Goal: Task Accomplishment & Management: Manage account settings

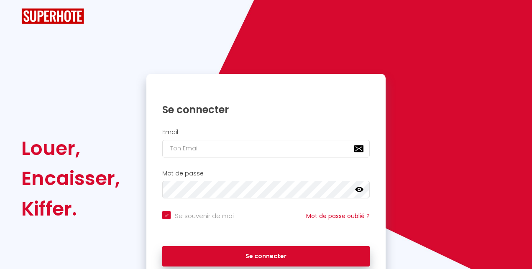
checkbox input "true"
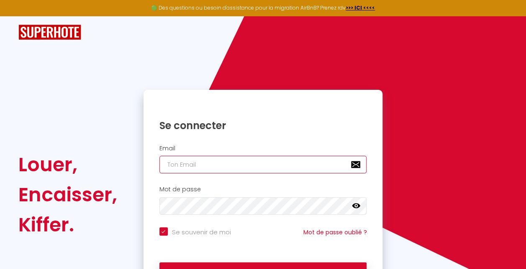
click at [239, 168] on input "email" at bounding box center [263, 165] width 208 height 18
type input "p"
checkbox input "true"
type input "pc"
checkbox input "true"
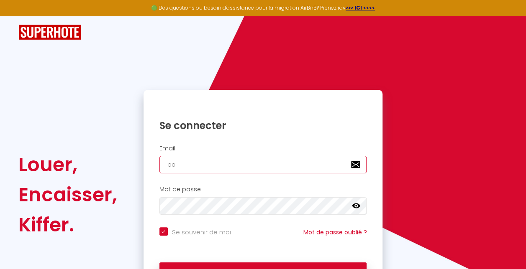
type input "pca"
checkbox input "true"
type input "pcar"
checkbox input "true"
type input "pcaro"
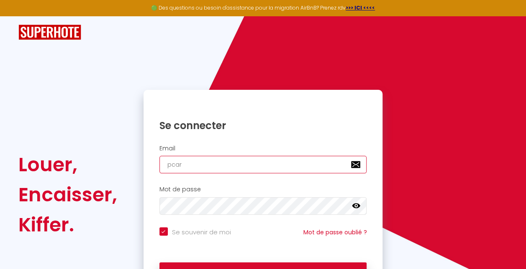
checkbox input "true"
type input "pcaro1"
checkbox input "true"
type input "pcaro10"
checkbox input "true"
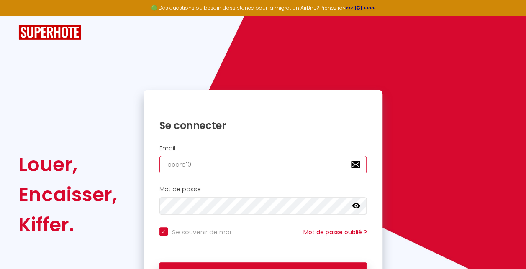
type input "pcaro10@"
checkbox input "true"
type input "pcaro10@h"
checkbox input "true"
type input "pcaro10@ho"
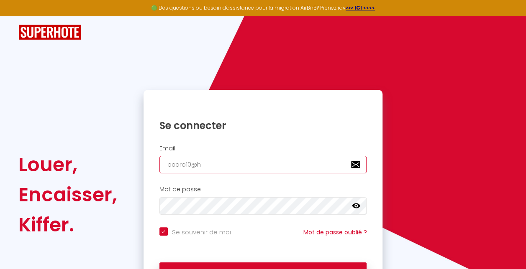
checkbox input "true"
type input "pcaro10@hot"
checkbox input "true"
type input "pcaro10@hotm"
checkbox input "true"
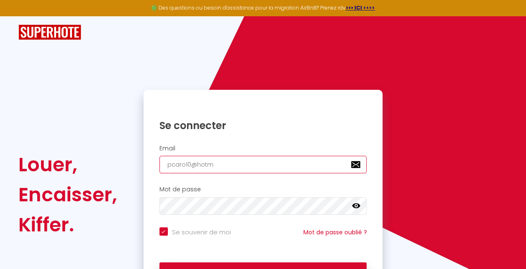
type input "pcaro10@hotma"
checkbox input "true"
type input "pcaro10@hotmai"
checkbox input "true"
type input "pcaro10@hotmail"
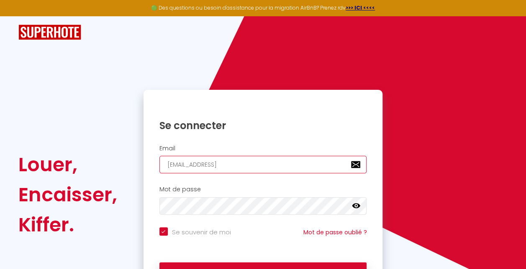
checkbox input "true"
type input "pcaro10@hotmail."
checkbox input "true"
type input "pcaro10@hotmail.c"
checkbox input "true"
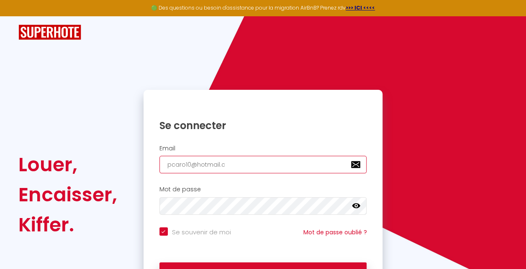
type input "pcaro10@hotmail.co"
checkbox input "true"
type input "[EMAIL_ADDRESS][DOMAIN_NAME]"
checkbox input "true"
type input "[EMAIL_ADDRESS][DOMAIN_NAME]"
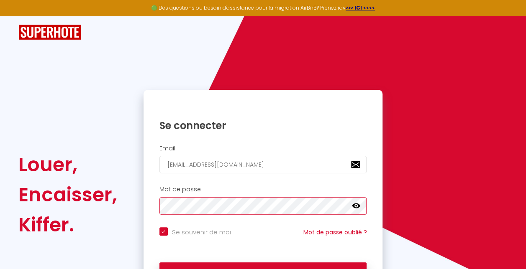
click at [159, 263] on button "Se connecter" at bounding box center [263, 273] width 208 height 21
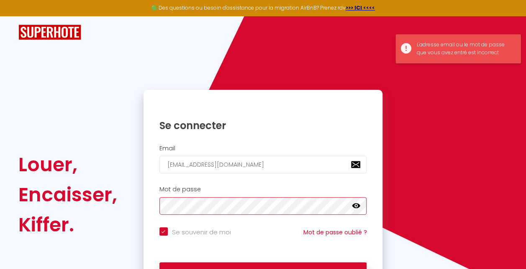
click at [159, 263] on button "Se connecter" at bounding box center [263, 273] width 208 height 21
checkbox input "true"
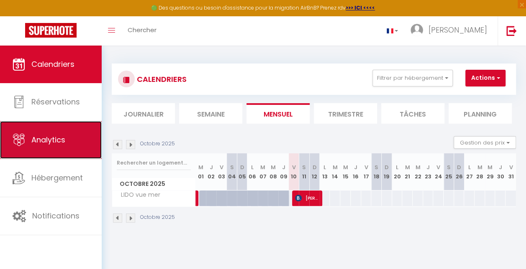
click at [53, 131] on link "Analytics" at bounding box center [51, 140] width 102 height 38
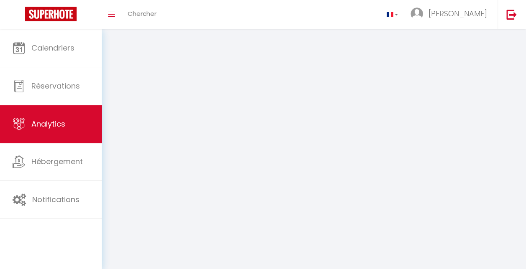
select select "2025"
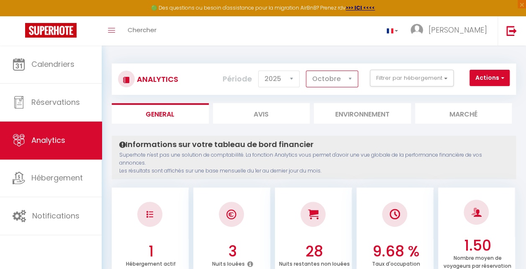
click at [307, 82] on select "Janvier Février Mars Avril Mai Juin Juillet Août Septembre Octobre Novembre Déc…" at bounding box center [332, 79] width 52 height 17
select select "7"
click at [307, 71] on select "Janvier Février Mars Avril Mai Juin Juillet Août Septembre Octobre Novembre Déc…" at bounding box center [332, 79] width 52 height 17
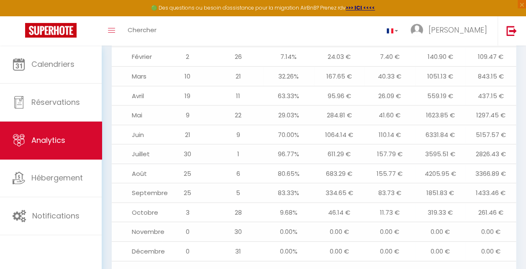
scroll to position [968, 0]
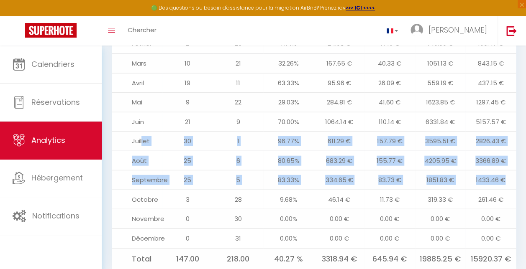
drag, startPoint x: 143, startPoint y: 119, endPoint x: 515, endPoint y: 149, distance: 372.7
click at [515, 149] on tbody "Janvier 3 28 9.68% 7.00 € 11.37 € 205.73 € 187.36 € Février 2 26 7.14% 24.03 € …" at bounding box center [314, 142] width 404 height 255
drag, startPoint x: 515, startPoint y: 149, endPoint x: 322, endPoint y: 137, distance: 192.8
click at [338, 151] on td "683.29 €" at bounding box center [339, 161] width 51 height 20
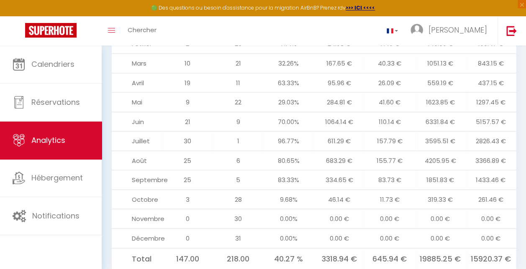
click at [133, 132] on td "Juillet" at bounding box center [137, 142] width 51 height 20
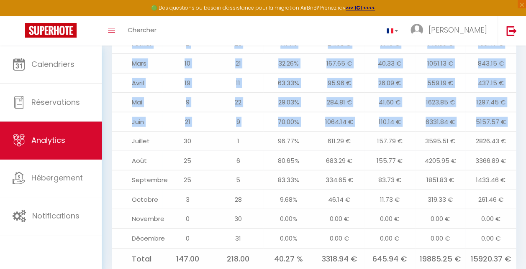
drag, startPoint x: 130, startPoint y: 118, endPoint x: 517, endPoint y: 163, distance: 389.3
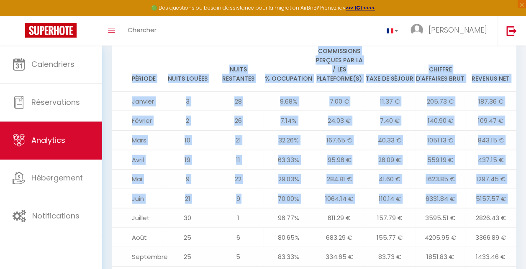
scroll to position [926, 0]
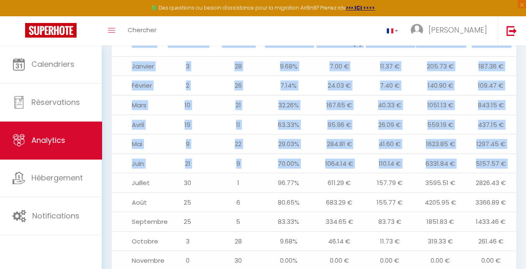
click at [193, 174] on td "30" at bounding box center [187, 184] width 51 height 20
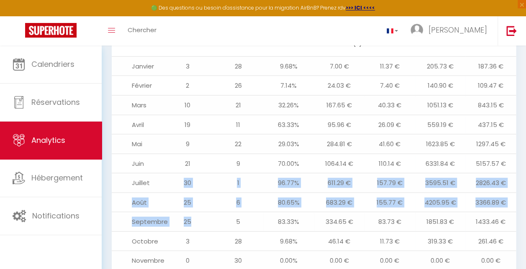
drag, startPoint x: 177, startPoint y: 159, endPoint x: 194, endPoint y: 191, distance: 36.3
click at [194, 191] on tbody "Janvier 3 28 9.68% 7.00 € 11.37 € 205.73 € 187.36 € Février 2 26 7.14% 24.03 € …" at bounding box center [314, 183] width 404 height 255
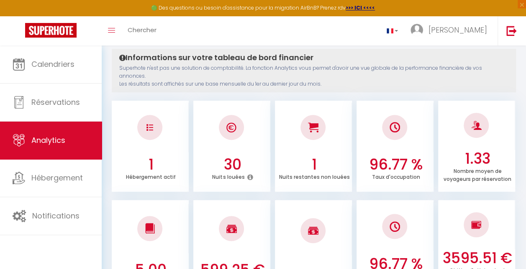
scroll to position [6, 0]
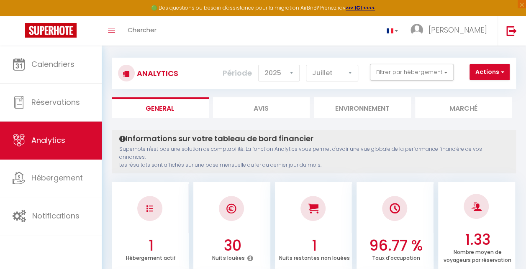
click at [421, 104] on li "Marché" at bounding box center [463, 108] width 97 height 21
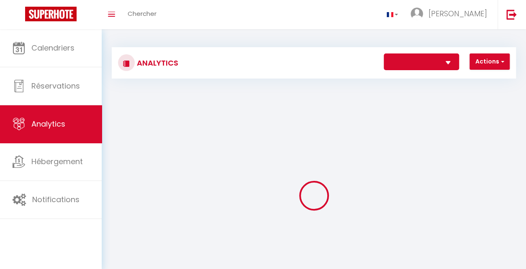
select select
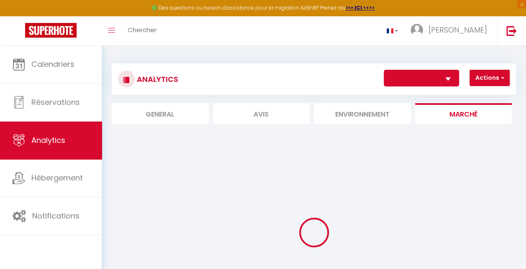
click at [382, 110] on li "Environnement" at bounding box center [362, 113] width 97 height 21
select select
click at [382, 110] on li "Environnement" at bounding box center [362, 113] width 97 height 21
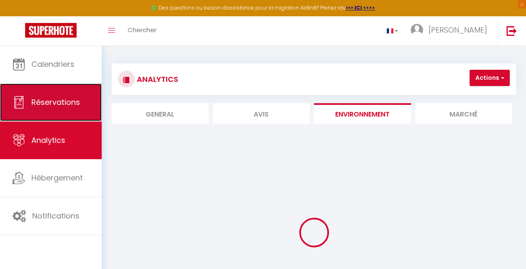
click at [51, 106] on span "Réservations" at bounding box center [55, 102] width 49 height 10
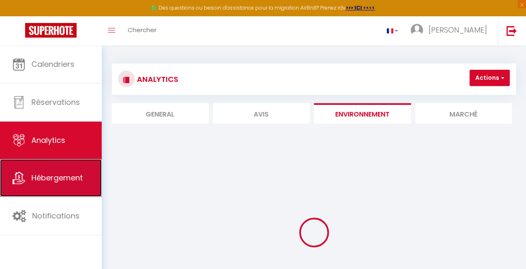
click at [53, 188] on link "Hébergement" at bounding box center [51, 178] width 102 height 38
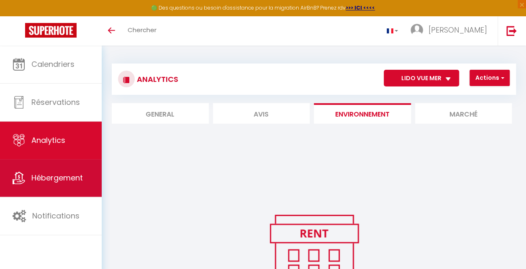
click at [59, 187] on link "Hébergement" at bounding box center [51, 178] width 102 height 38
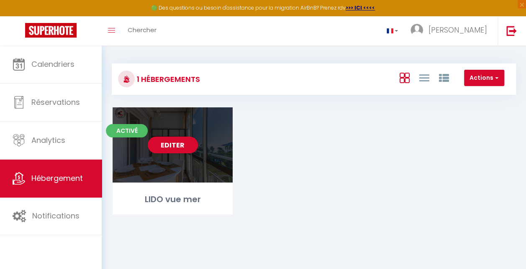
click at [206, 117] on div "Editer" at bounding box center [173, 145] width 120 height 75
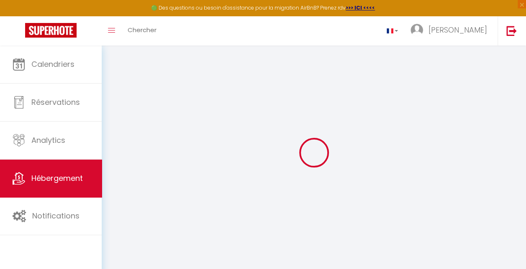
select select
checkbox input "false"
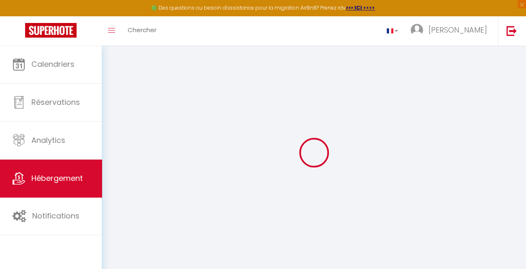
select select
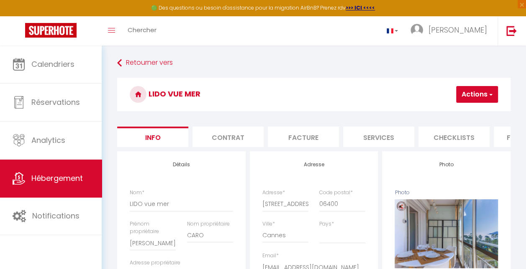
select select
checkbox input "false"
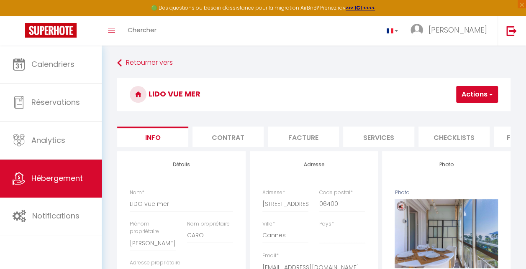
select select
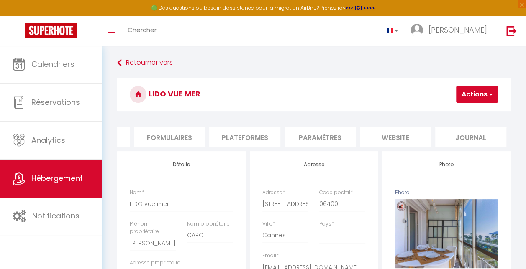
select select
checkbox input "false"
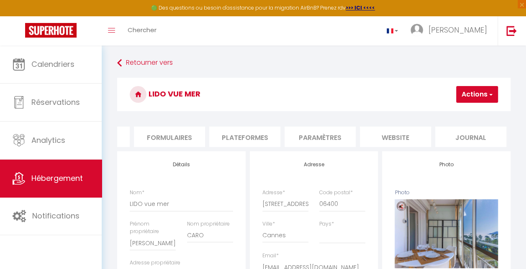
select select
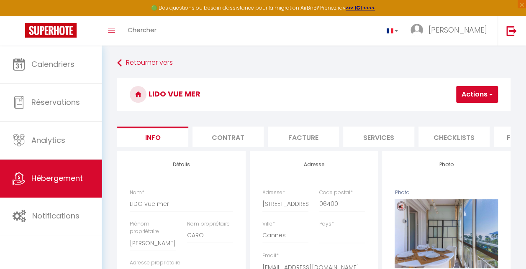
click at [298, 132] on li "Facture" at bounding box center [303, 137] width 71 height 21
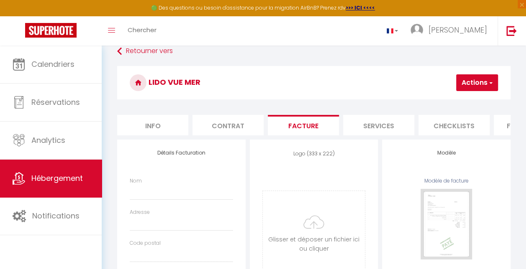
scroll to position [126, 0]
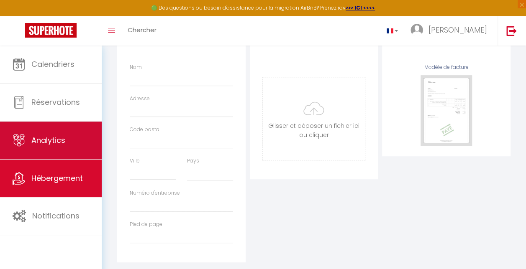
select select
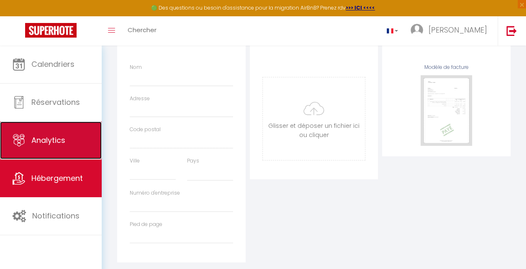
click at [39, 149] on link "Analytics" at bounding box center [51, 141] width 102 height 38
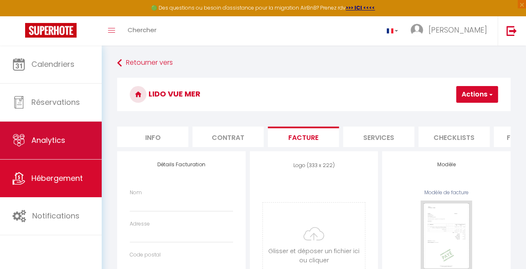
select select "2025"
select select "10"
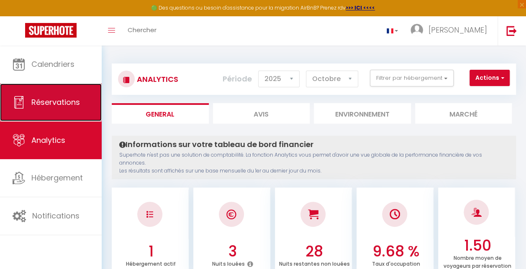
click at [64, 115] on link "Réservations" at bounding box center [51, 103] width 102 height 38
select select "not_cancelled"
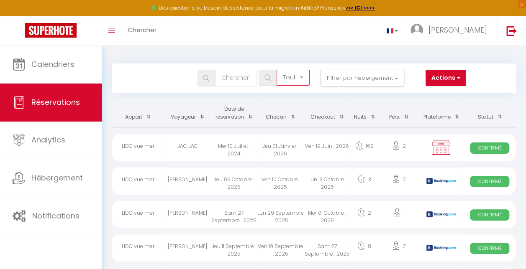
click at [287, 75] on select "Tous les statuts Annulé Confirmé Non Confirmé Tout sauf annulé No Show Request" at bounding box center [293, 78] width 33 height 16
click at [232, 82] on input "text" at bounding box center [236, 78] width 42 height 17
click at [280, 80] on select "Tous les statuts Annulé Confirmé Non Confirmé Tout sauf annulé No Show Request" at bounding box center [293, 78] width 33 height 16
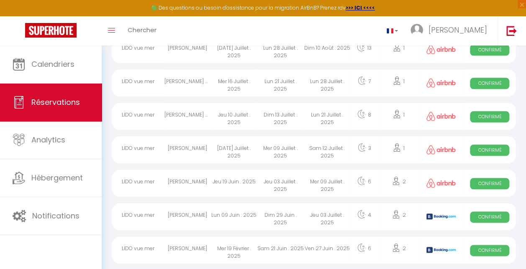
scroll to position [418, 0]
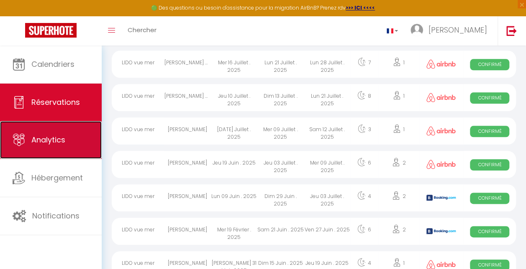
click at [41, 139] on span "Analytics" at bounding box center [48, 140] width 34 height 10
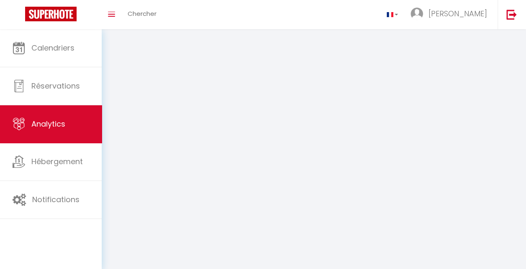
select select "2025"
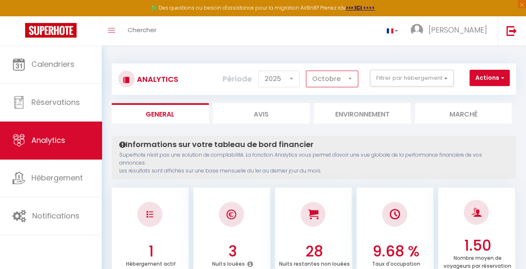
click at [316, 83] on select "Janvier Février Mars Avril Mai Juin Juillet Août Septembre Octobre Novembre Déc…" at bounding box center [332, 79] width 52 height 17
select select "7"
click at [307, 71] on select "Janvier Février Mars Avril Mai Juin Juillet Août Septembre Octobre Novembre Déc…" at bounding box center [332, 79] width 52 height 17
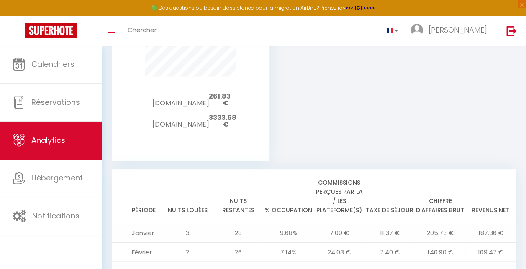
scroll to position [968, 0]
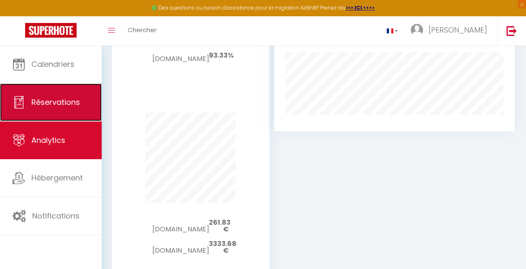
click at [68, 108] on link "Réservations" at bounding box center [51, 103] width 102 height 38
select select "not_cancelled"
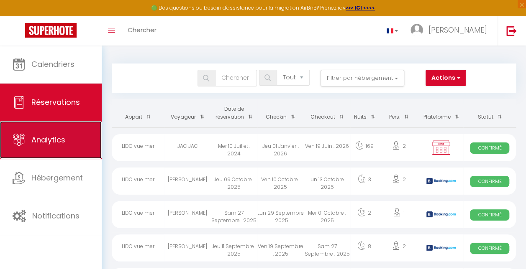
click at [36, 133] on link "Analytics" at bounding box center [51, 140] width 102 height 38
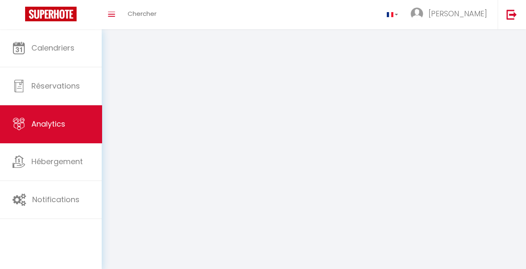
select select "2025"
select select "10"
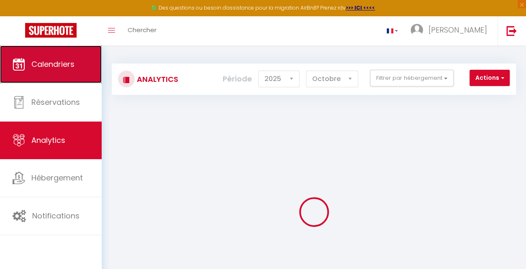
click at [71, 73] on link "Calendriers" at bounding box center [51, 65] width 102 height 38
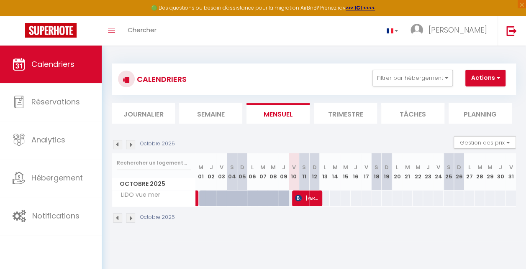
click at [337, 112] on li "Trimestre" at bounding box center [345, 113] width 63 height 21
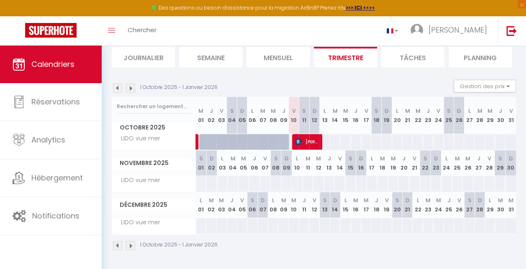
scroll to position [61, 0]
click at [117, 84] on img at bounding box center [117, 88] width 9 height 9
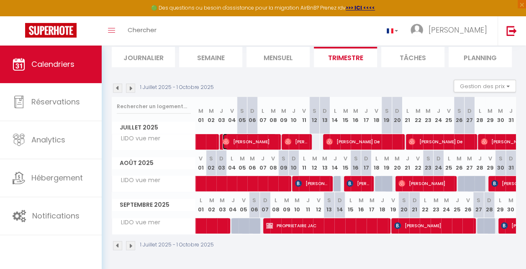
click at [241, 134] on span "[PERSON_NAME]" at bounding box center [250, 142] width 54 height 16
select select "OK"
select select "0"
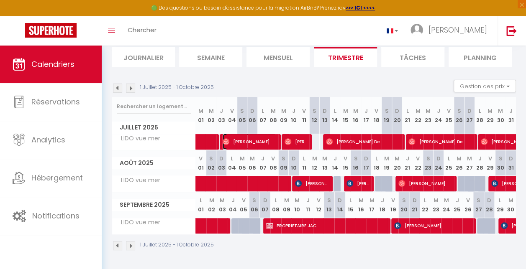
select select "1"
select select
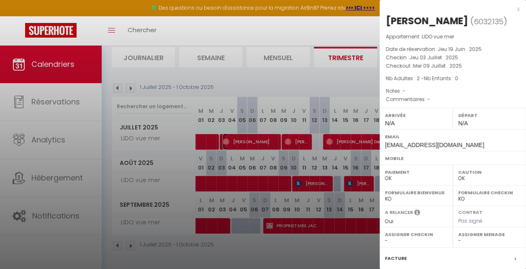
select select "9948"
select select "30246"
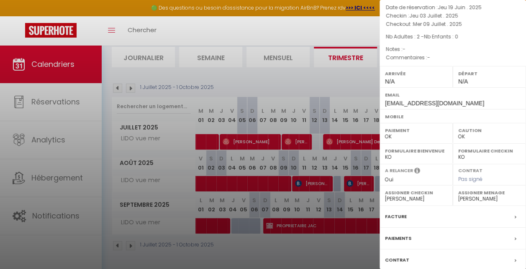
click at [398, 234] on label "Paiements" at bounding box center [398, 238] width 26 height 9
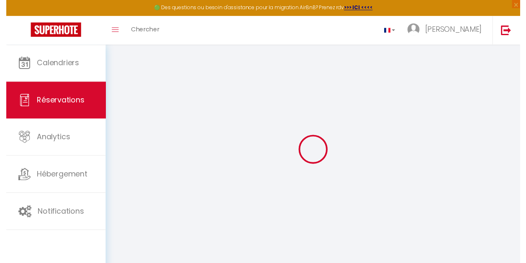
scroll to position [46, 0]
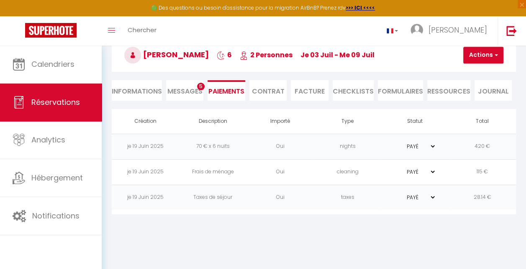
click at [302, 92] on li "Facture" at bounding box center [309, 90] width 37 height 21
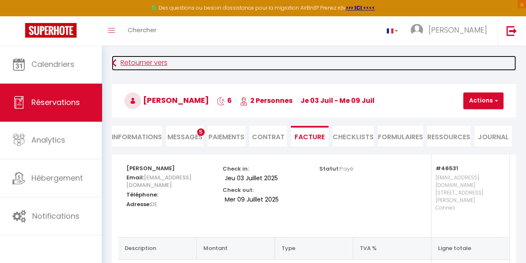
click at [127, 64] on link "Retourner vers" at bounding box center [314, 63] width 404 height 15
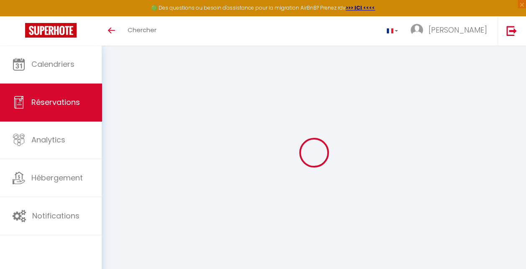
select select
checkbox input "false"
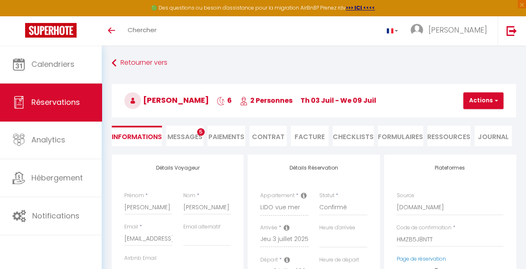
select select
checkbox input "false"
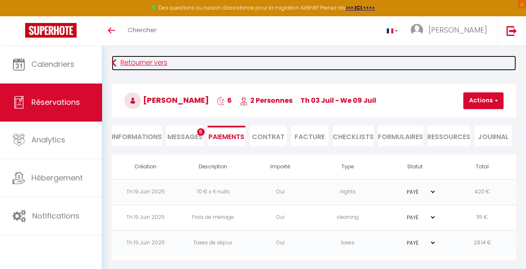
click at [126, 61] on link "Retourner vers" at bounding box center [314, 63] width 404 height 15
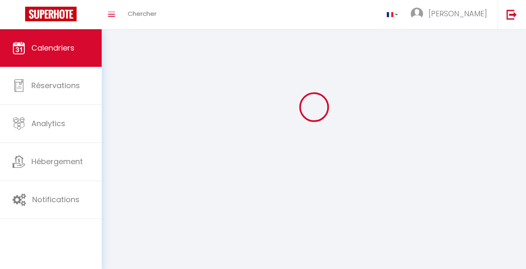
scroll to position [46, 0]
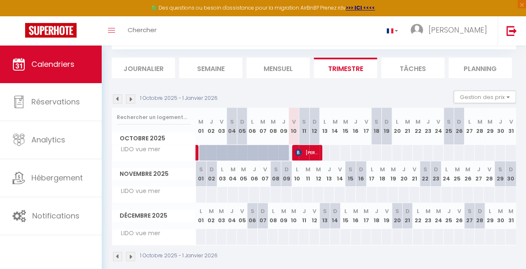
click at [115, 97] on img at bounding box center [117, 99] width 9 height 9
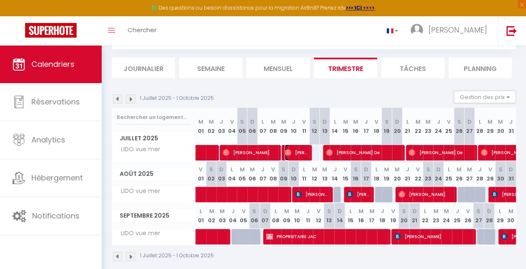
click at [295, 153] on span "[PERSON_NAME]" at bounding box center [296, 153] width 23 height 16
select select "OK"
select select "0"
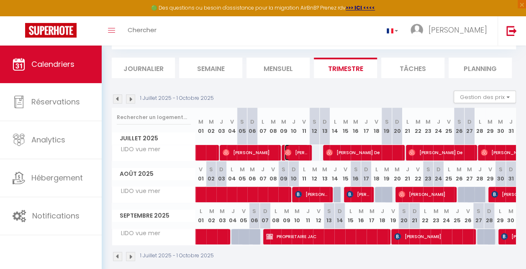
select select "1"
select select
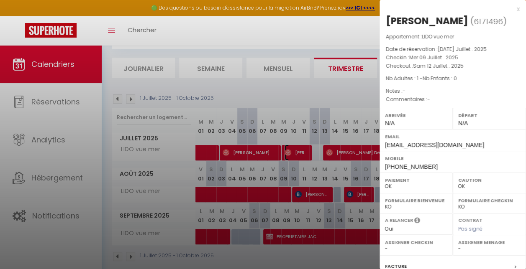
select select "9948"
select select "30246"
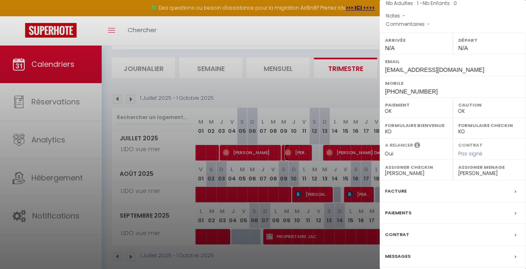
scroll to position [76, 0]
click at [399, 189] on label "Facture" at bounding box center [396, 190] width 22 height 9
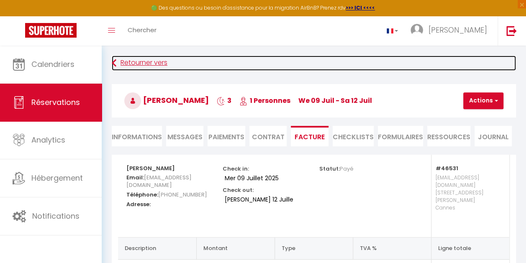
click at [141, 64] on link "Retourner vers" at bounding box center [314, 63] width 404 height 15
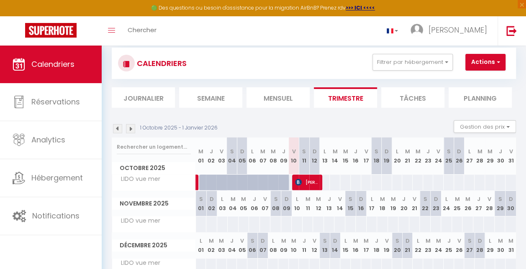
scroll to position [4, 0]
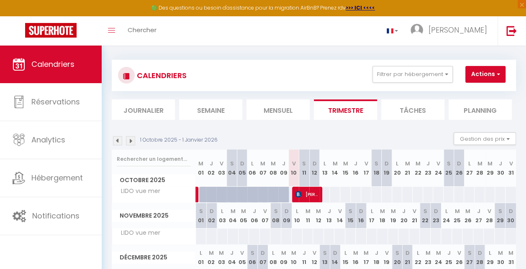
click at [118, 144] on img at bounding box center [117, 140] width 9 height 9
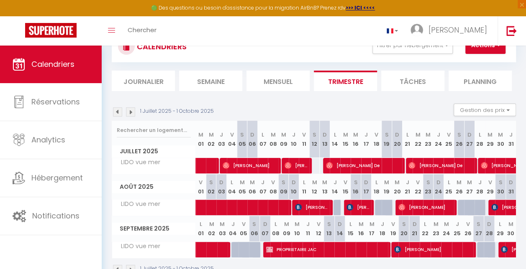
scroll to position [46, 0]
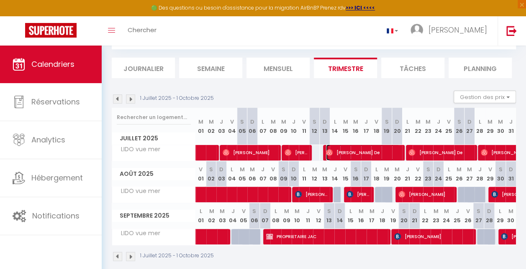
click at [360, 155] on span "[PERSON_NAME] De" at bounding box center [363, 153] width 74 height 16
select select "OK"
select select "0"
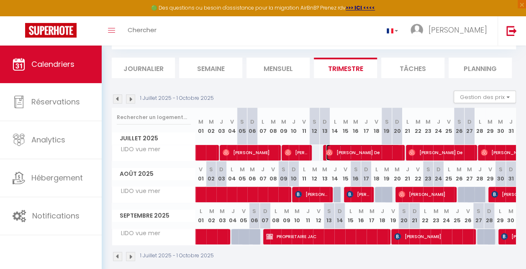
select select "1"
select select
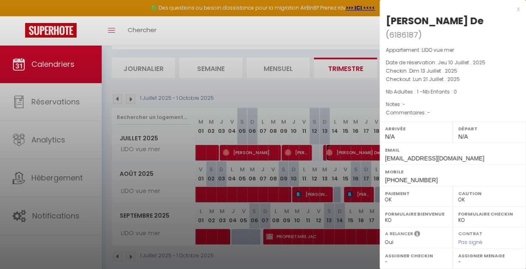
select select "9948"
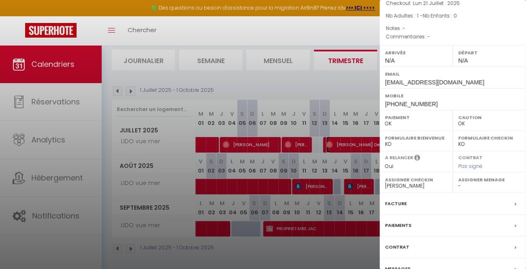
scroll to position [61, 0]
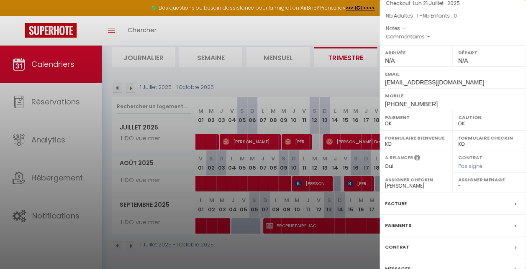
click at [404, 200] on label "Facture" at bounding box center [396, 204] width 22 height 9
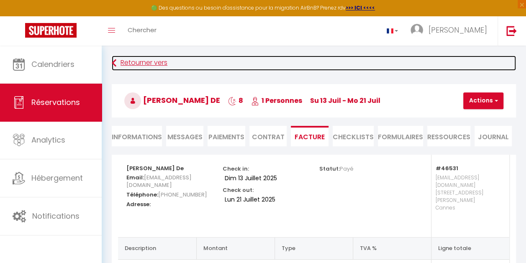
click at [124, 65] on link "Retourner vers" at bounding box center [314, 63] width 404 height 15
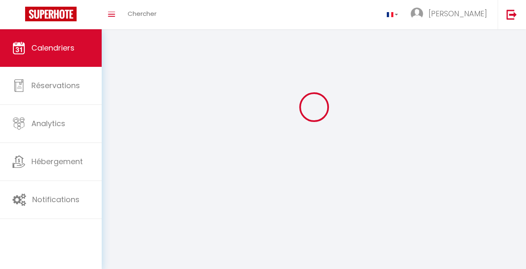
scroll to position [46, 0]
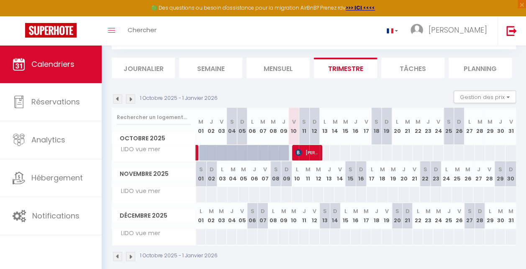
click at [115, 96] on img at bounding box center [117, 99] width 9 height 9
select select
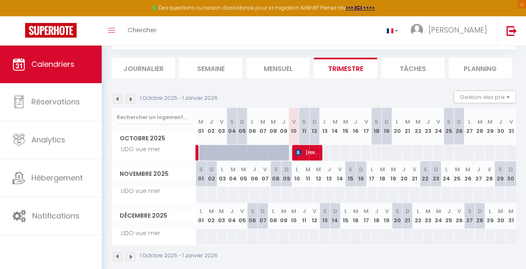
select select
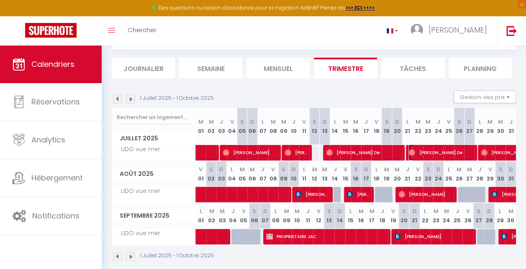
click at [453, 150] on span "[PERSON_NAME] De" at bounding box center [440, 153] width 64 height 16
select select "OK"
select select "0"
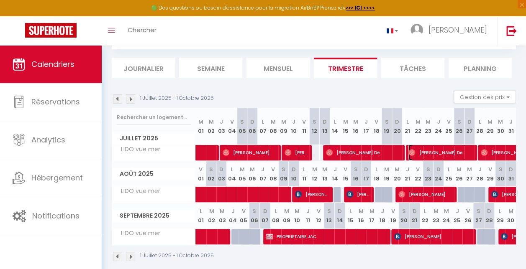
select select "1"
select select
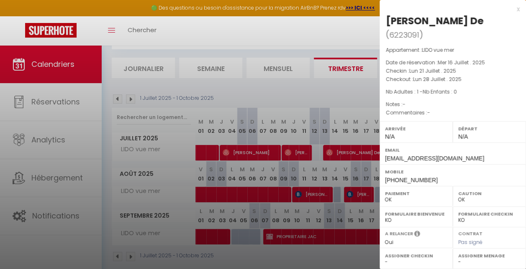
select select "9948"
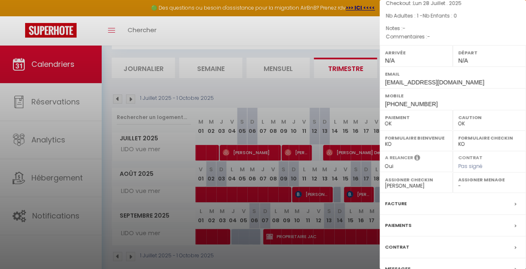
click at [391, 200] on label "Facture" at bounding box center [396, 204] width 22 height 9
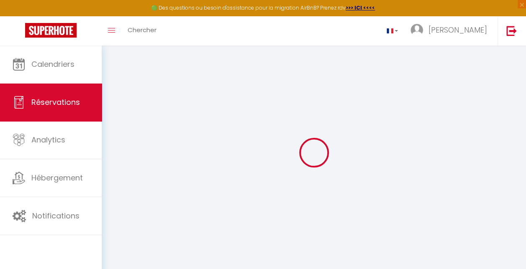
type input "[PERSON_NAME]"
type input "De"
type input "[EMAIL_ADDRESS][DOMAIN_NAME]"
type input "[PHONE_NUMBER]"
select select "BR"
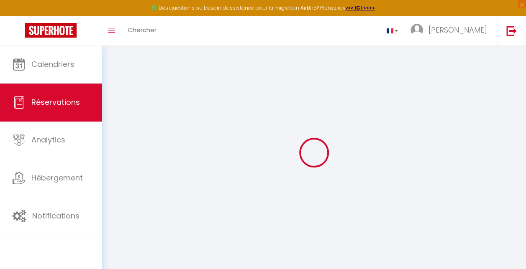
type input "141.48"
select select "46531"
select select "1"
select select
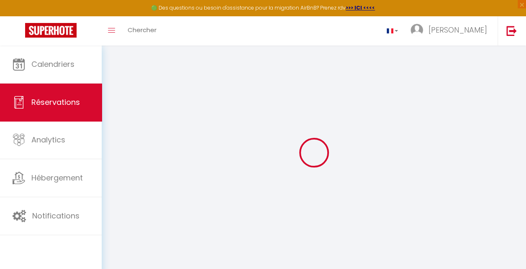
type input "1"
select select "12"
select select
type input "671"
checkbox input "false"
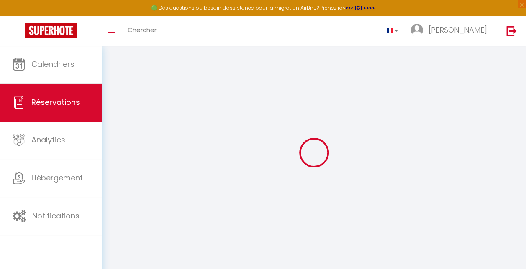
select select "1"
type input "0"
select select
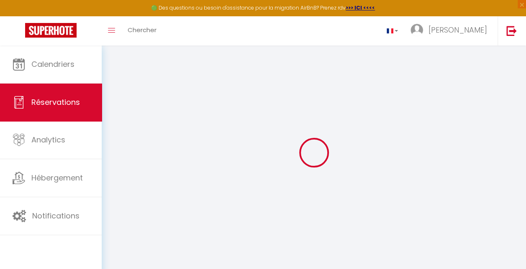
select select
select select "15"
checkbox input "false"
select select "cleaning"
select select "taxes"
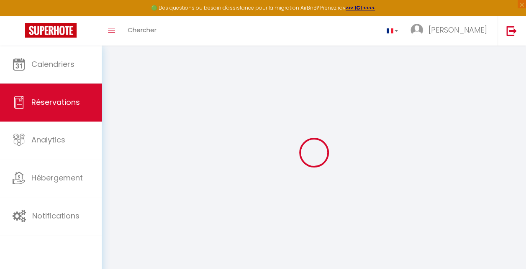
select select
checkbox input "false"
select select
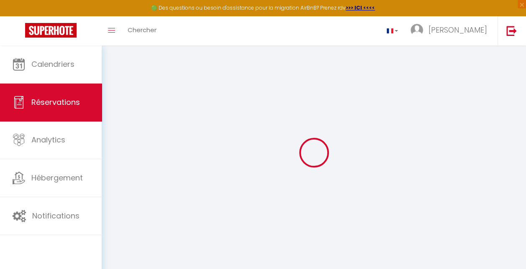
checkbox input "false"
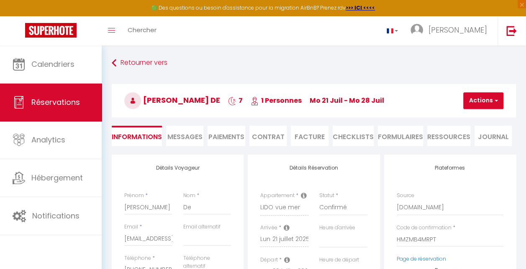
select select
checkbox input "false"
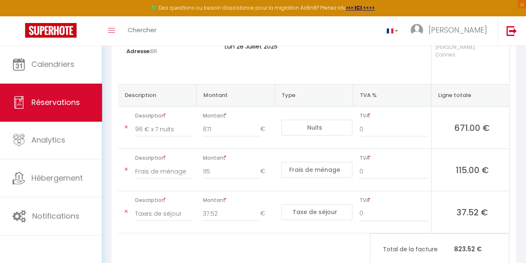
scroll to position [172, 0]
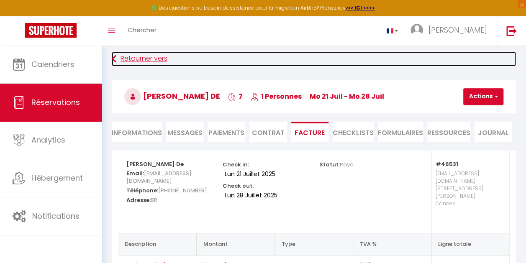
click at [138, 62] on link "Retourner vers" at bounding box center [314, 58] width 404 height 15
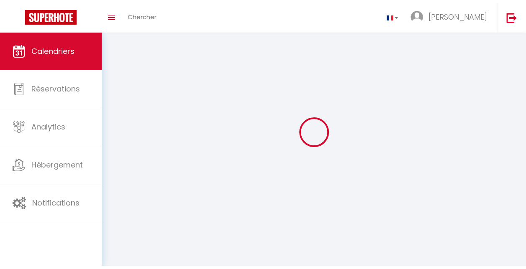
scroll to position [46, 0]
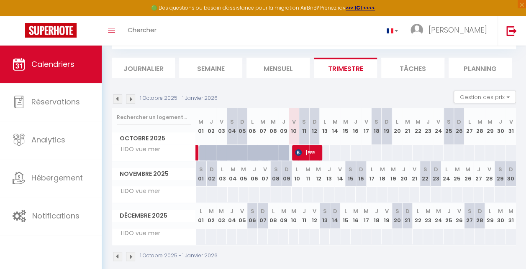
click at [121, 97] on img at bounding box center [117, 99] width 9 height 9
select select
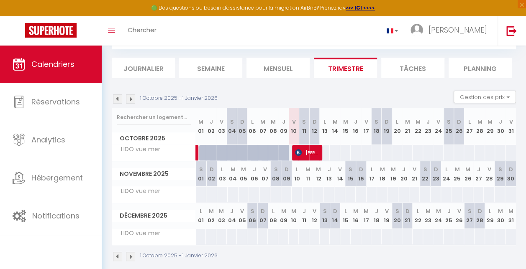
select select
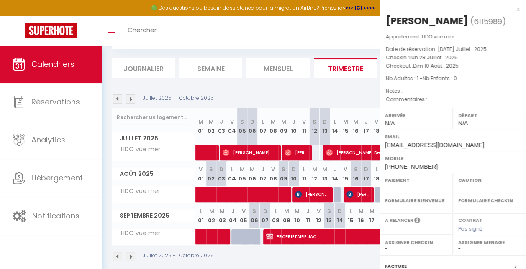
select select "OK"
select select "0"
select select "1"
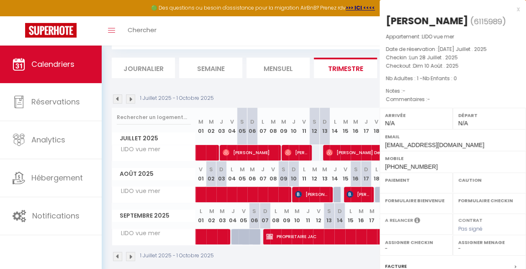
select select
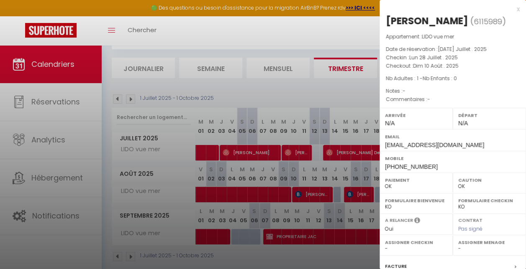
select select "9948"
select select "30246"
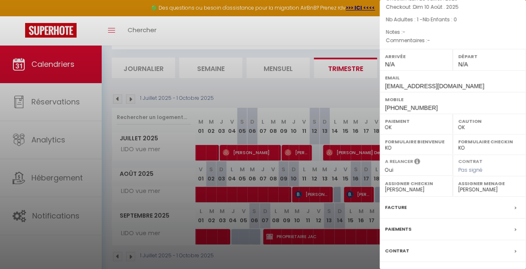
scroll to position [90, 0]
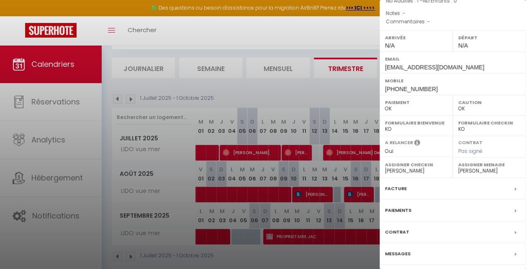
click at [418, 192] on div "Facture" at bounding box center [453, 189] width 146 height 22
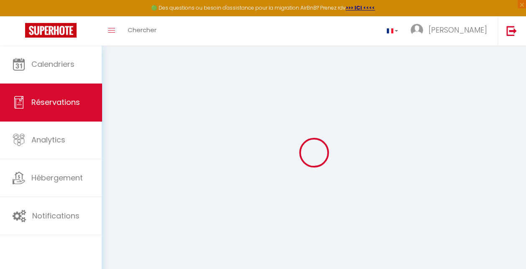
select select "cleaning"
select select "taxes"
select select
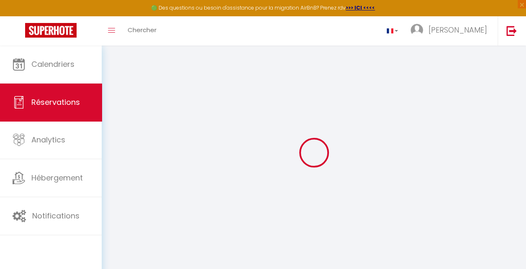
checkbox input "false"
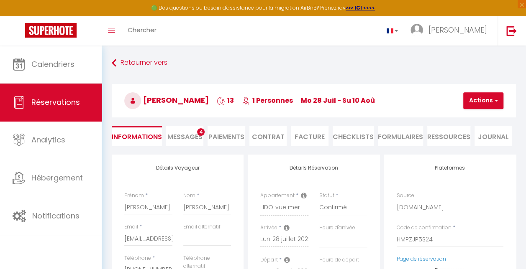
select select
checkbox input "false"
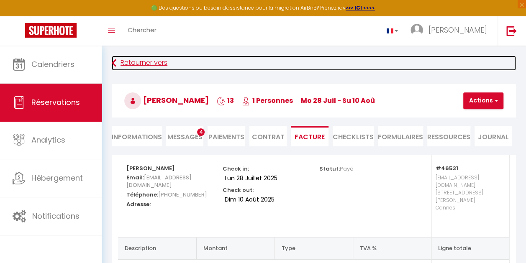
click at [149, 68] on link "Retourner vers" at bounding box center [314, 63] width 404 height 15
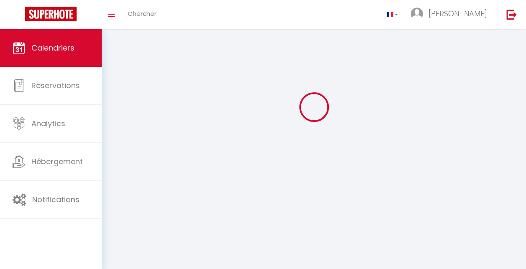
scroll to position [46, 0]
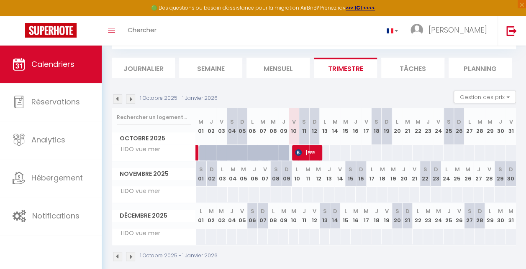
click at [121, 100] on img at bounding box center [117, 99] width 9 height 9
select select
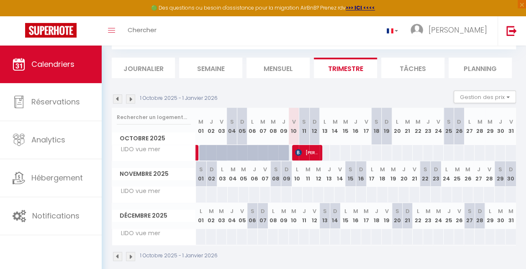
select select
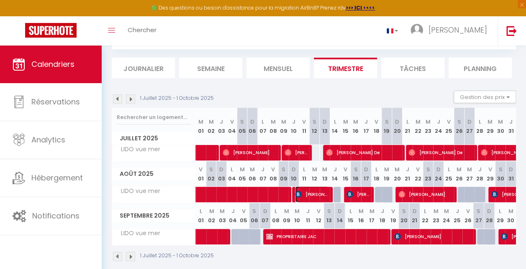
click at [318, 194] on span "[PERSON_NAME]" at bounding box center [311, 195] width 33 height 16
select select "OK"
select select "KO"
select select "0"
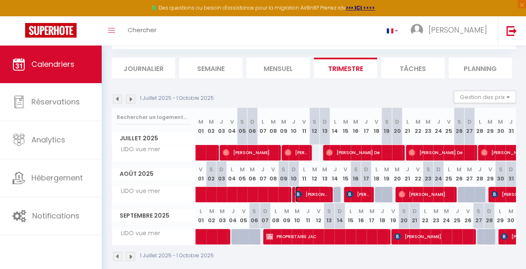
select select "1"
select select
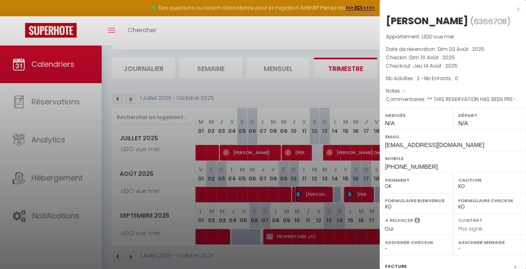
select select "9948"
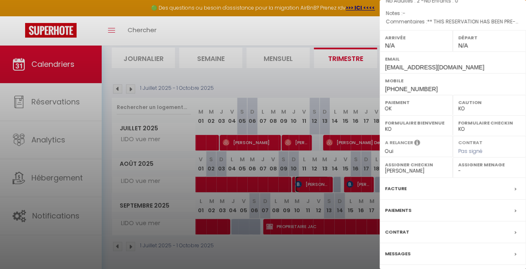
scroll to position [61, 0]
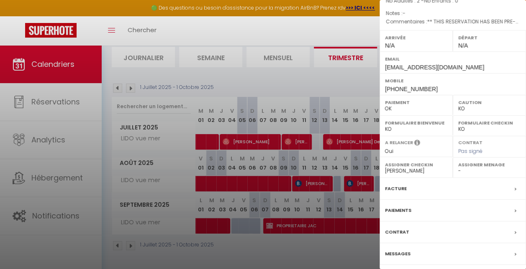
drag, startPoint x: 411, startPoint y: 186, endPoint x: 404, endPoint y: 186, distance: 6.3
click at [404, 186] on div "Facture" at bounding box center [453, 189] width 146 height 22
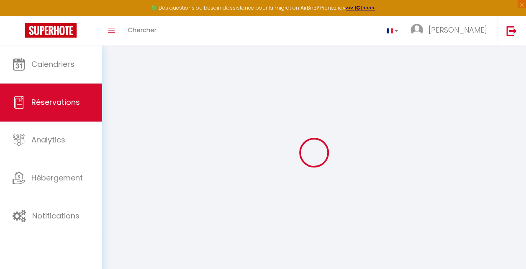
select select
checkbox input "false"
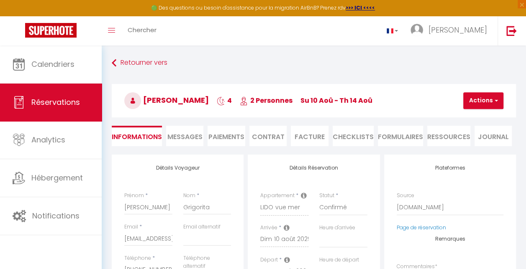
select select
checkbox input "false"
type textarea "** THIS RESERVATION HAS BEEN PRE-PAID ** Reservation has a cancellation grace p…"
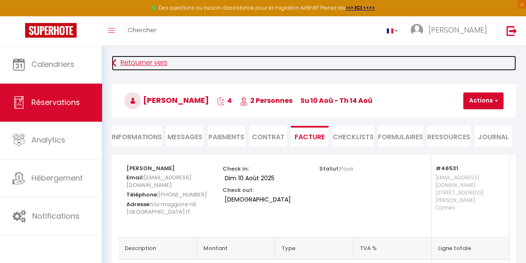
click at [125, 62] on link "Retourner vers" at bounding box center [314, 63] width 404 height 15
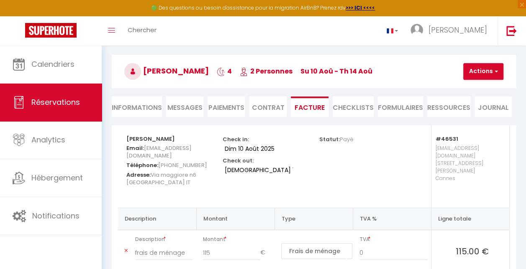
scroll to position [46, 0]
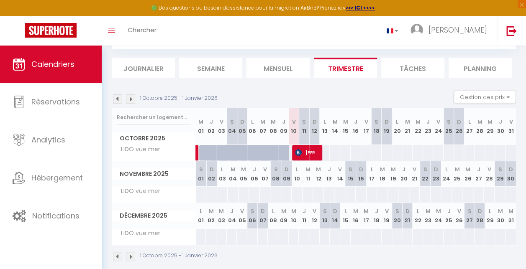
click at [121, 95] on img at bounding box center [117, 99] width 9 height 9
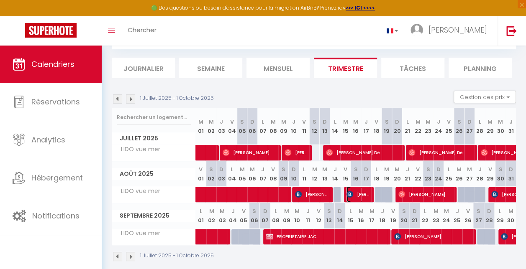
click at [349, 193] on img at bounding box center [349, 194] width 7 height 7
select select "OK"
select select "KO"
select select "0"
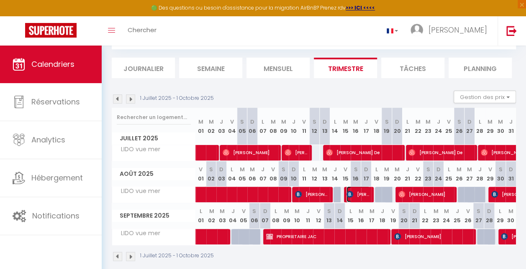
select select "1"
select select
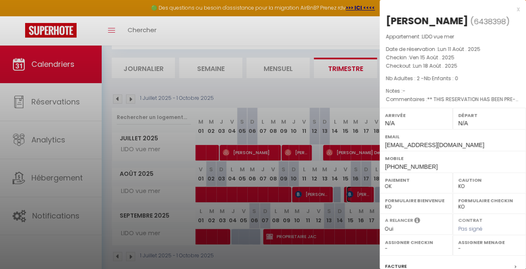
select select "9948"
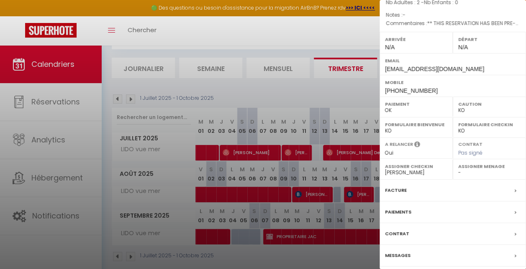
click at [402, 188] on label "Facture" at bounding box center [396, 190] width 22 height 9
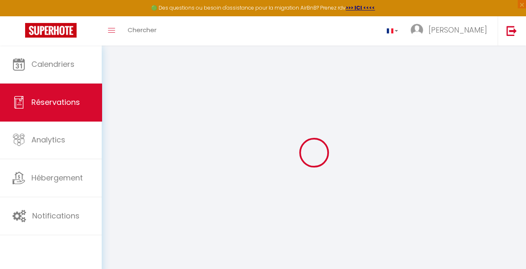
select select "cleaning"
select select "taxes"
select select
checkbox input "false"
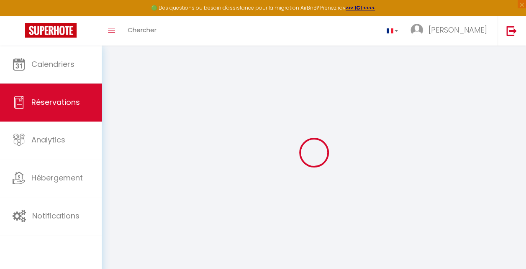
select select
checkbox input "false"
type textarea "** THIS RESERVATION HAS BEEN PRE-PAID ** Reservation has a cancellation grace p…"
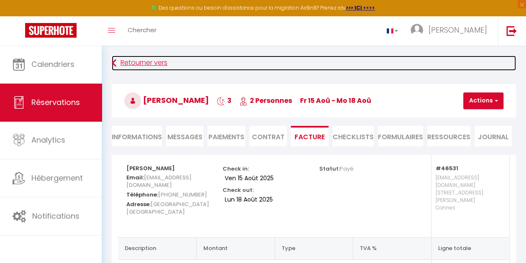
click at [131, 65] on link "Retourner vers" at bounding box center [314, 63] width 404 height 15
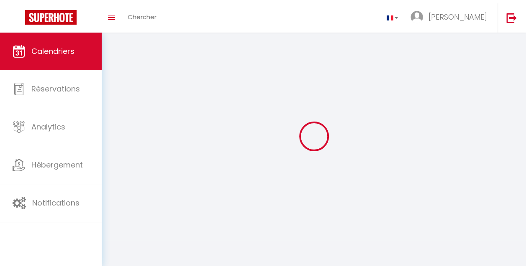
scroll to position [46, 0]
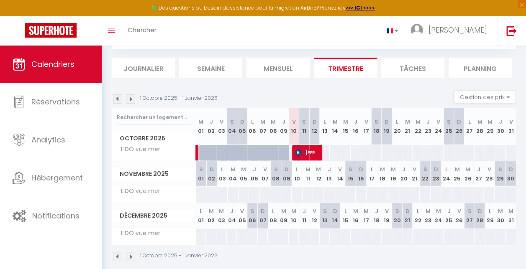
click at [120, 95] on img at bounding box center [117, 99] width 9 height 9
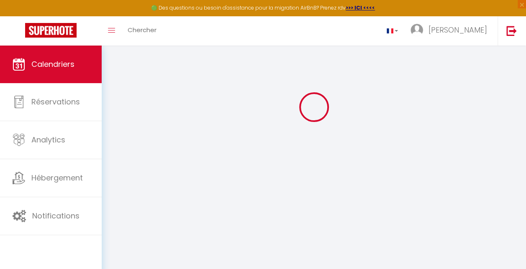
select select
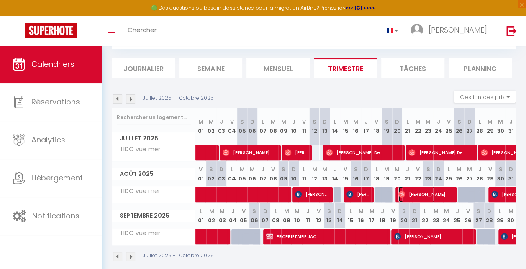
click at [429, 197] on span "[PERSON_NAME]" at bounding box center [425, 195] width 54 height 16
select select "OK"
select select "0"
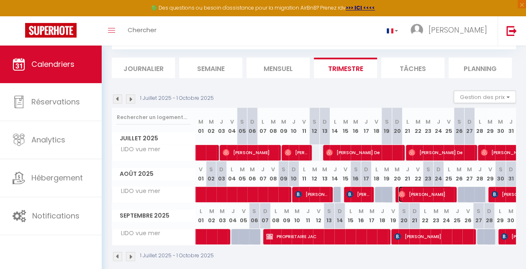
select select "1"
select select
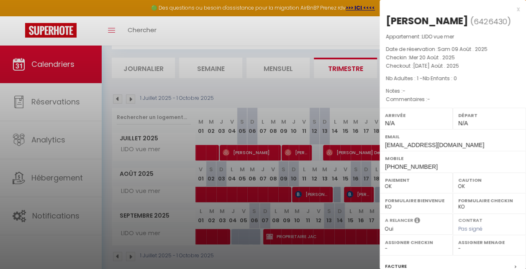
select select "9948"
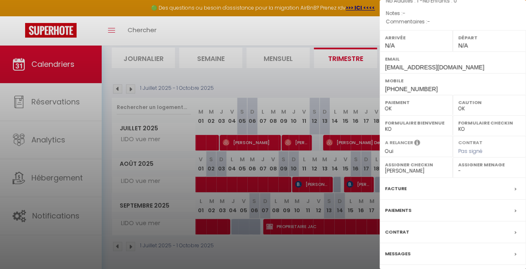
scroll to position [61, 0]
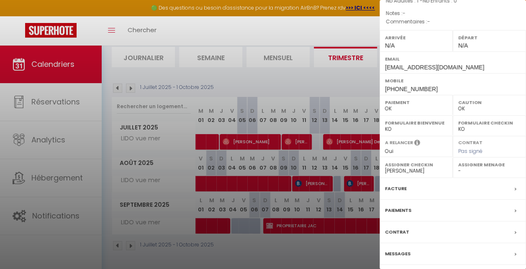
click at [285, 34] on div at bounding box center [263, 134] width 526 height 269
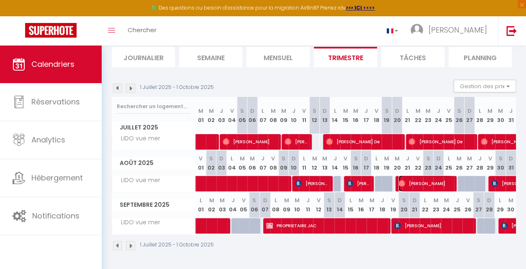
click at [417, 182] on span "[PERSON_NAME]" at bounding box center [425, 184] width 54 height 16
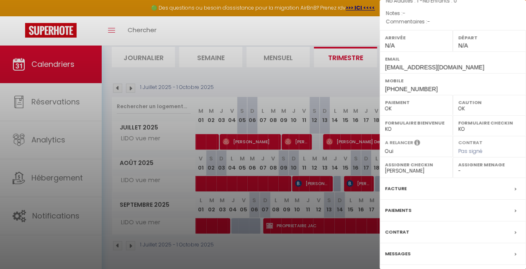
click at [399, 188] on label "Facture" at bounding box center [396, 189] width 22 height 9
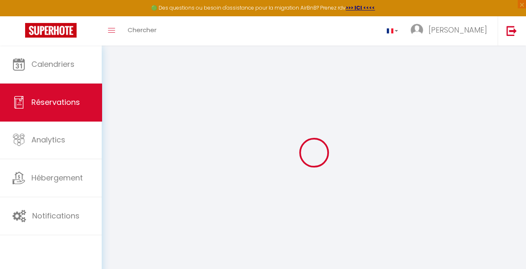
select select
checkbox input "false"
select select
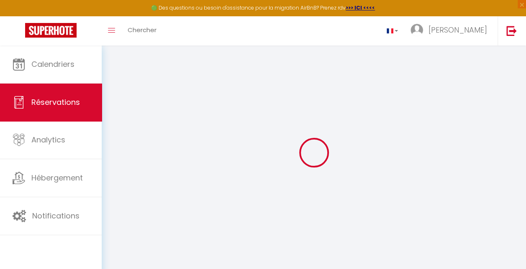
select select
checkbox input "false"
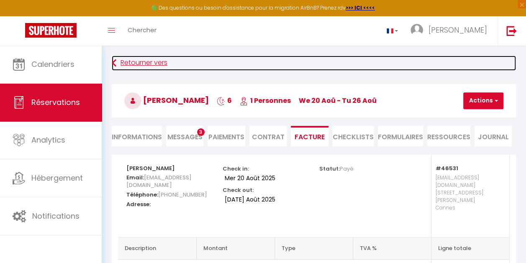
click at [135, 56] on link "Retourner vers" at bounding box center [314, 63] width 404 height 15
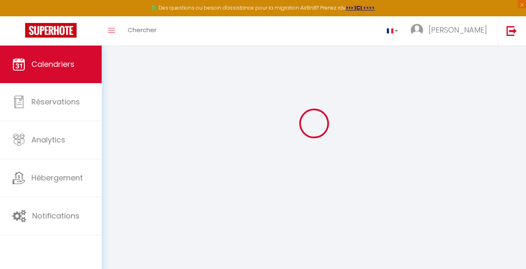
scroll to position [46, 0]
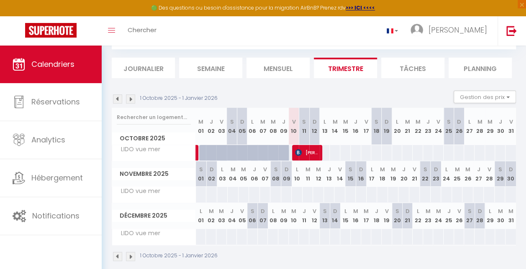
click at [118, 100] on img at bounding box center [117, 99] width 9 height 9
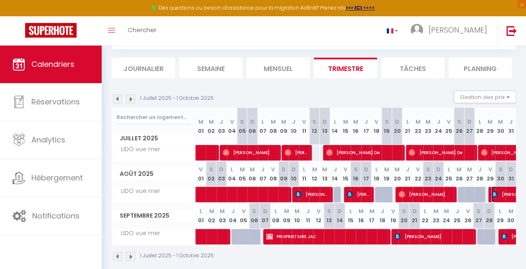
select select "OK"
select select "KO"
select select "0"
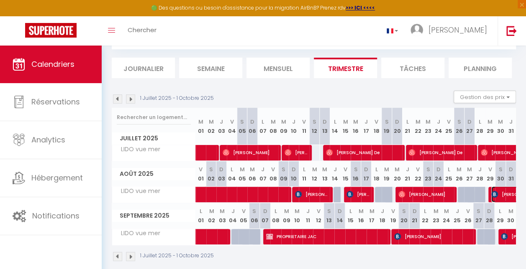
select select "1"
select select
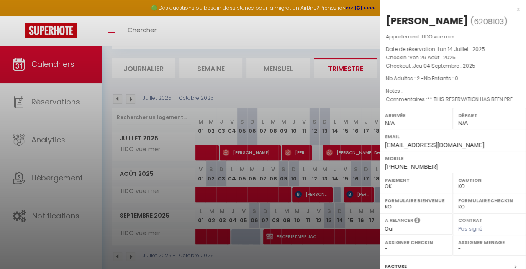
select select "9948"
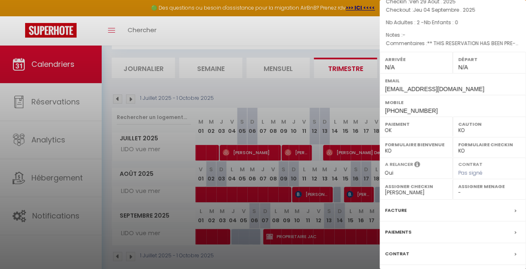
scroll to position [76, 0]
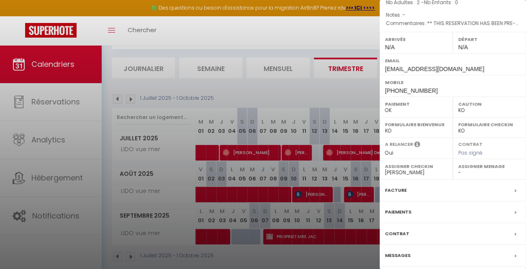
click at [397, 188] on label "Facture" at bounding box center [396, 190] width 22 height 9
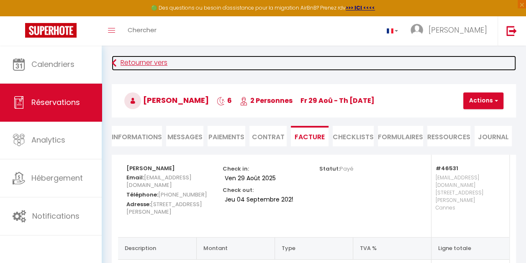
click at [149, 66] on link "Retourner vers" at bounding box center [314, 63] width 404 height 15
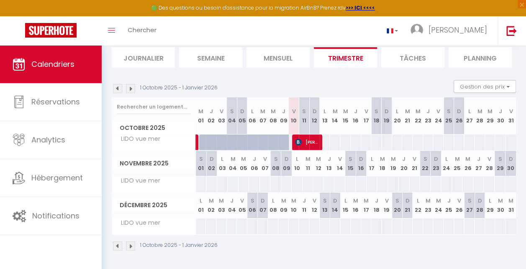
scroll to position [61, 0]
click at [117, 84] on img at bounding box center [117, 88] width 9 height 9
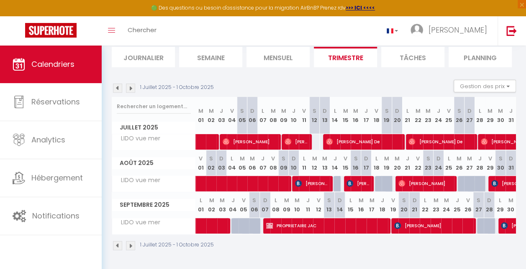
click at [337, 261] on div "CALENDRIERS Filtrer par hébergement Arrivée physique LIDO vue mer Cannes T2 LID…" at bounding box center [314, 129] width 424 height 280
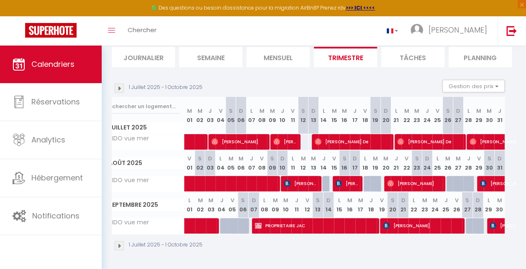
scroll to position [0, 0]
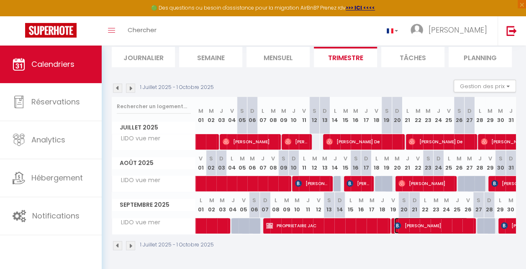
click at [434, 223] on span "[PERSON_NAME]" at bounding box center [431, 226] width 74 height 16
select select "OK"
select select "KO"
select select "0"
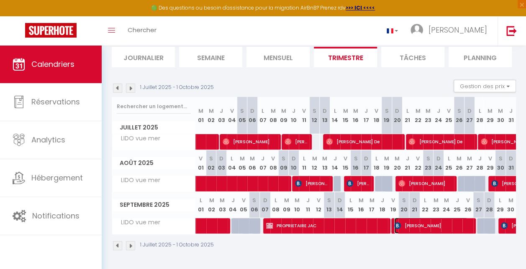
select select "1"
select select
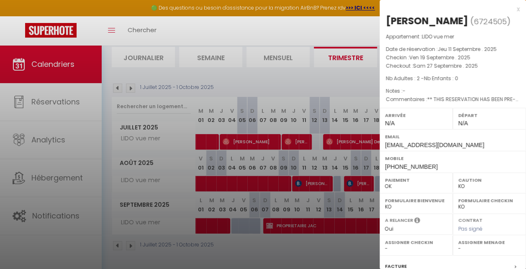
select select "9948"
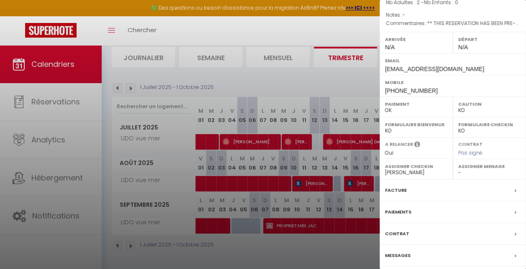
click at [399, 189] on label "Facture" at bounding box center [396, 190] width 22 height 9
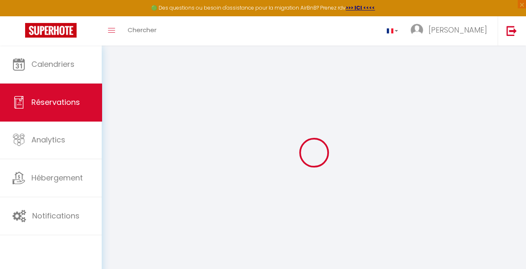
select select
checkbox input "false"
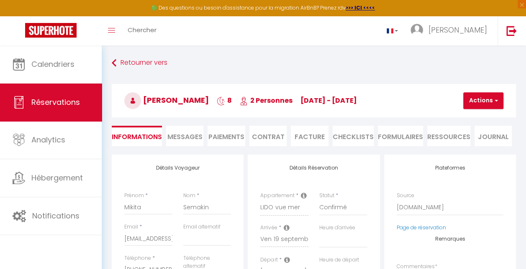
select select
checkbox input "false"
type textarea "** THIS RESERVATION HAS BEEN PRE-PAID ** Reservation has a cancellation grace p…"
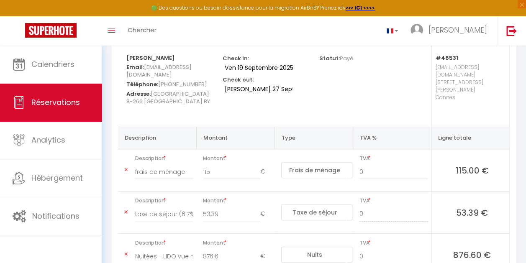
scroll to position [172, 0]
